Goal: Task Accomplishment & Management: Use online tool/utility

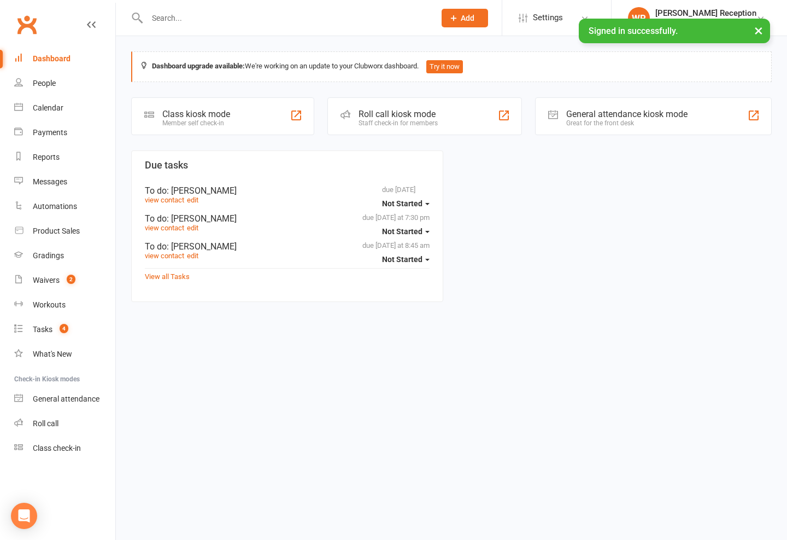
click at [246, 113] on div "Class kiosk mode Member self check-in" at bounding box center [222, 116] width 183 height 38
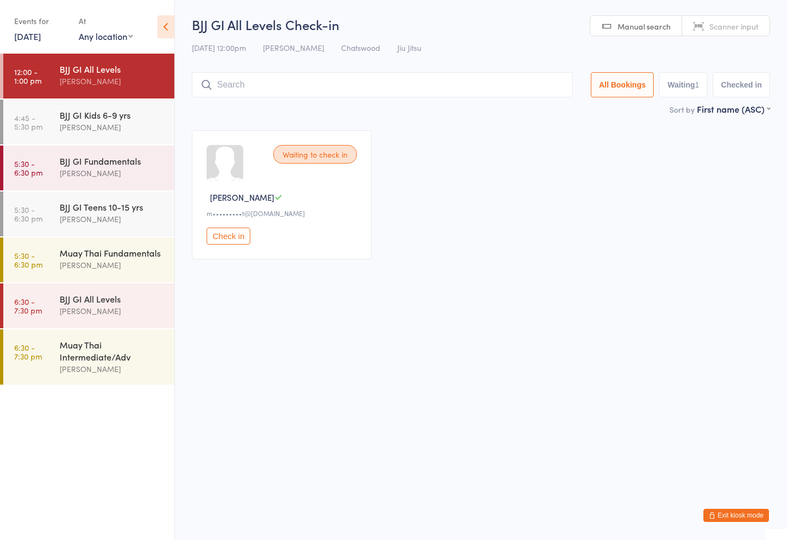
click at [254, 79] on input "search" at bounding box center [382, 84] width 381 height 25
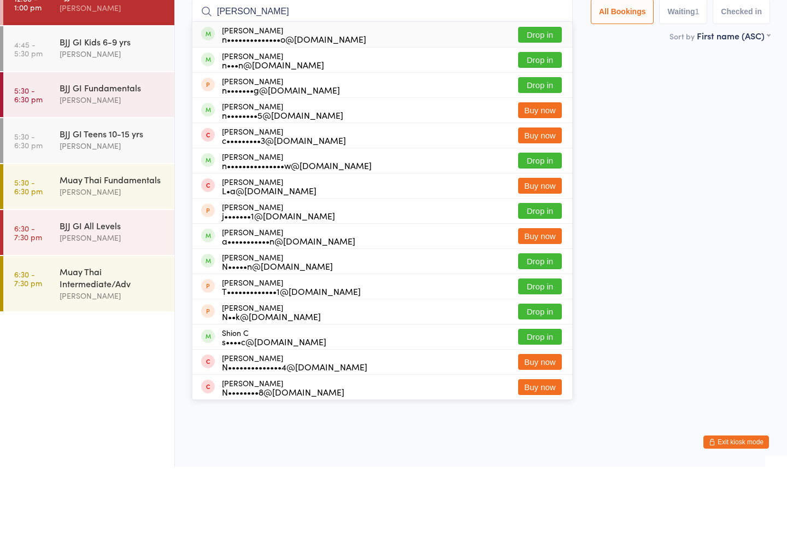
type input "Nick c"
click at [542, 100] on button "Drop in" at bounding box center [540, 108] width 44 height 16
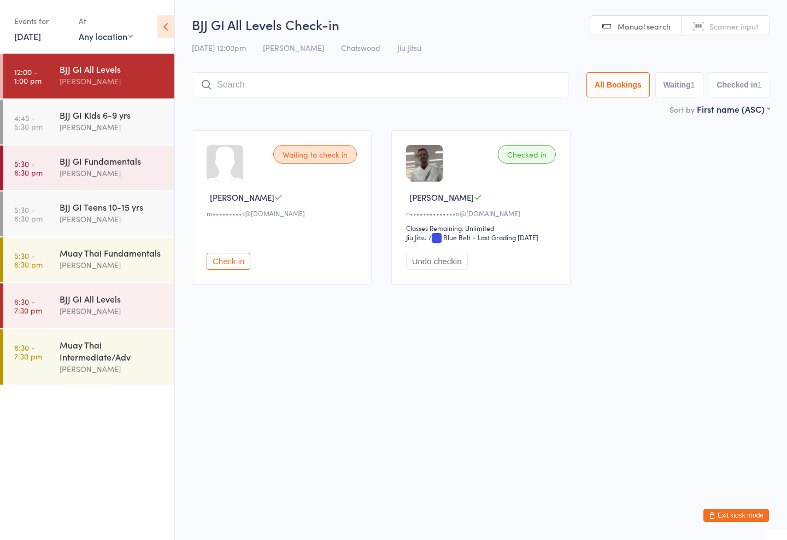
click at [284, 68] on div "BJJ GI All Levels Check-in 13 Oct 12:00pm Amaury Menezes Chatswood Jiu Jitsu Ma…" at bounding box center [481, 58] width 579 height 87
click at [451, 77] on input "search" at bounding box center [380, 84] width 377 height 25
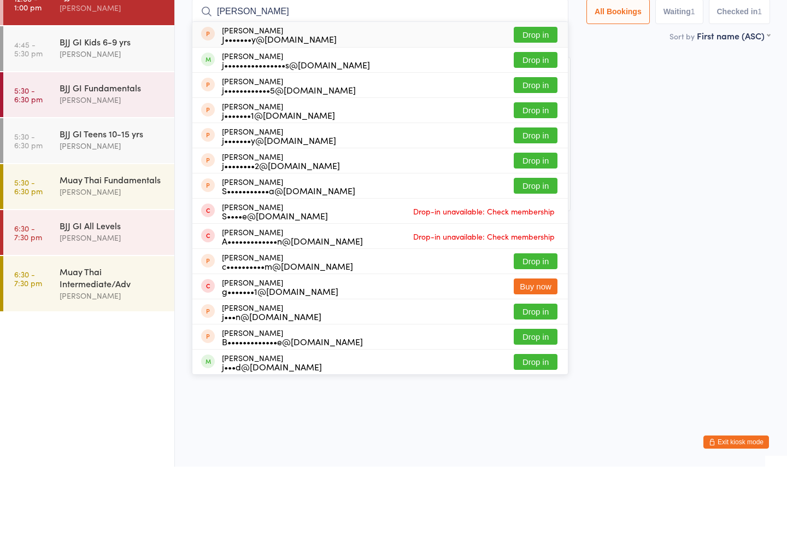
type input "Jake"
click at [537, 125] on button "Drop in" at bounding box center [536, 133] width 44 height 16
